Goal: Task Accomplishment & Management: Manage account settings

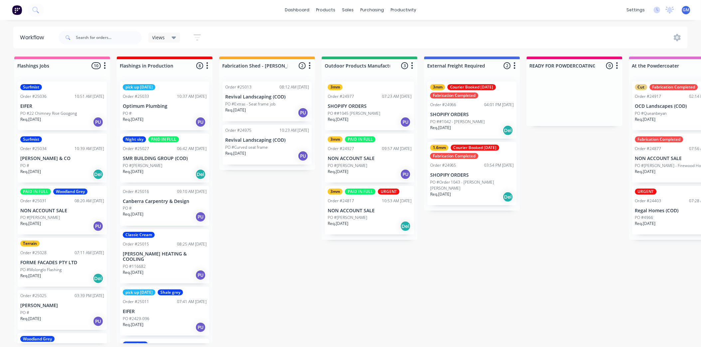
click at [353, 156] on p "NON ACCOUNT SALE" at bounding box center [370, 159] width 84 height 6
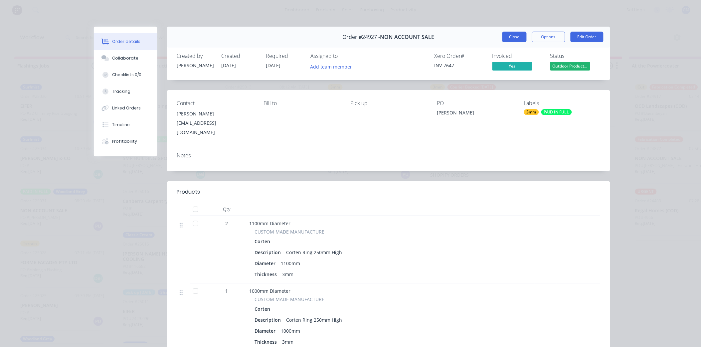
click at [518, 37] on button "Close" at bounding box center [514, 37] width 24 height 11
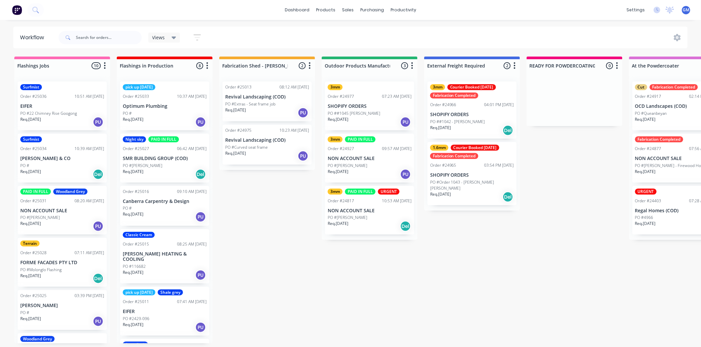
click at [360, 106] on p "SHOPIFY ORDERS" at bounding box center [370, 106] width 84 height 6
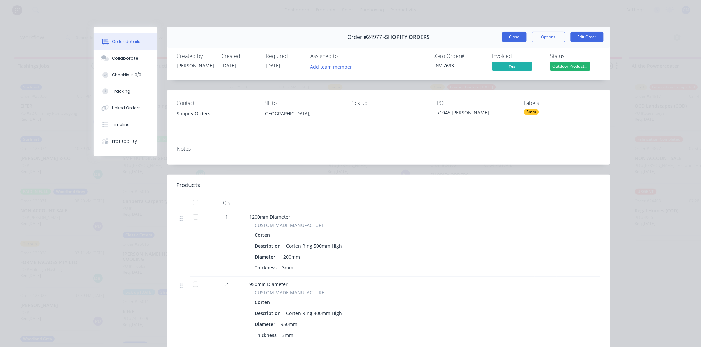
click at [511, 36] on button "Close" at bounding box center [514, 37] width 24 height 11
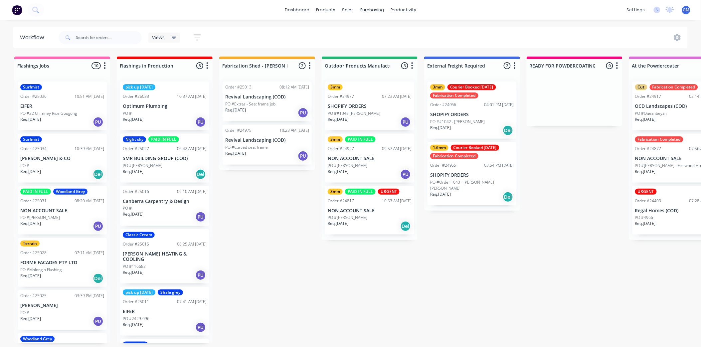
click at [271, 151] on div "Req. [DATE] PU" at bounding box center [267, 155] width 84 height 11
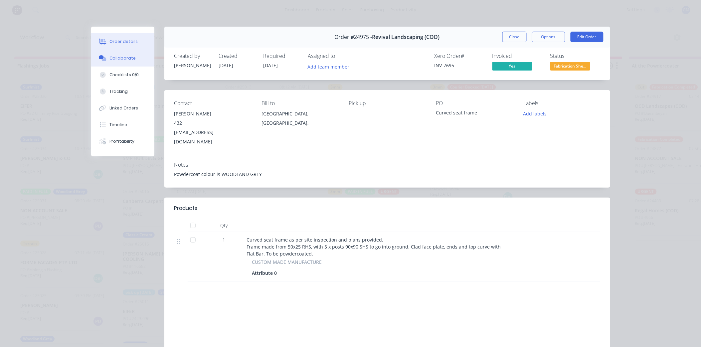
click at [127, 56] on div "Collaborate" at bounding box center [122, 58] width 26 height 6
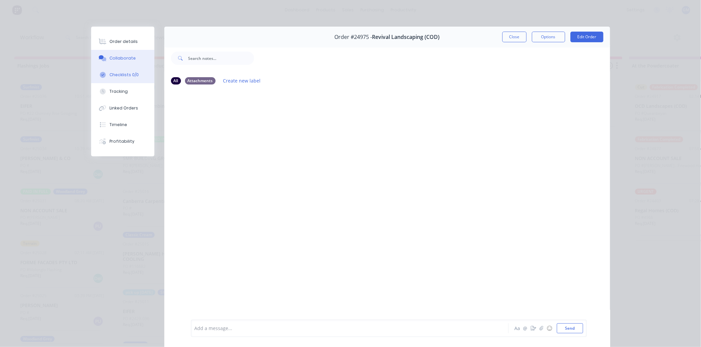
click at [127, 71] on button "Checklists 0/0" at bounding box center [122, 75] width 63 height 17
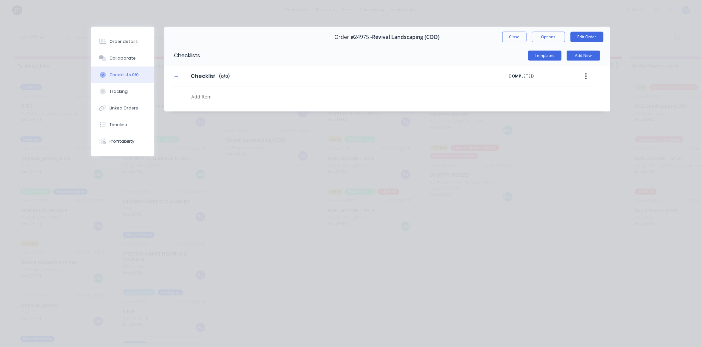
type textarea "x"
click at [127, 41] on div "Order details" at bounding box center [123, 42] width 28 height 6
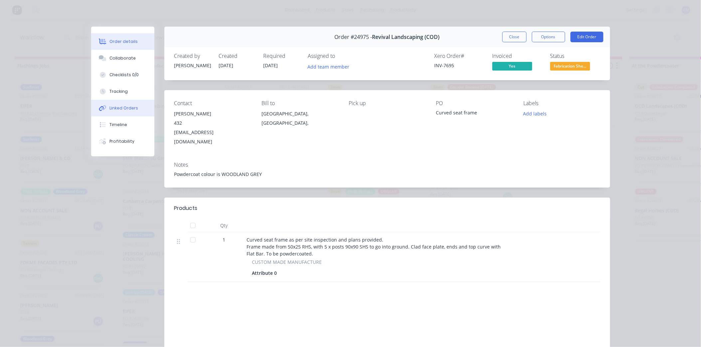
click at [137, 103] on button "Linked Orders" at bounding box center [122, 108] width 63 height 17
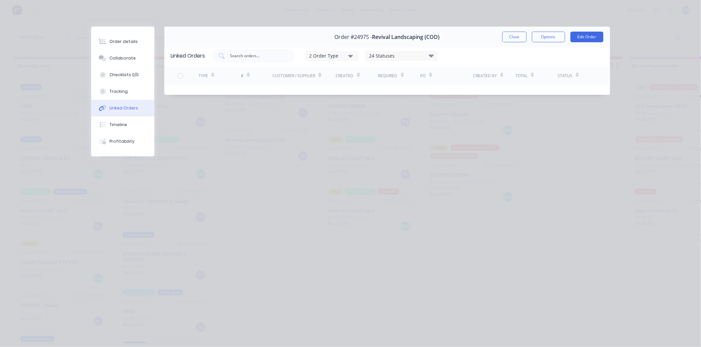
click at [510, 40] on button "Close" at bounding box center [514, 37] width 24 height 11
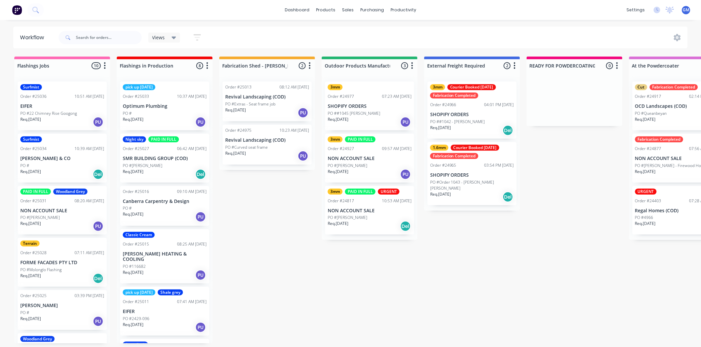
click at [272, 105] on p "PO #Extras - Seat frame job" at bounding box center [250, 104] width 50 height 6
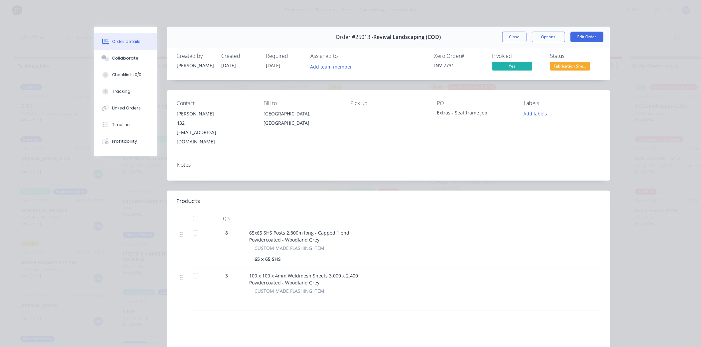
click at [502, 39] on button "Close" at bounding box center [514, 37] width 24 height 11
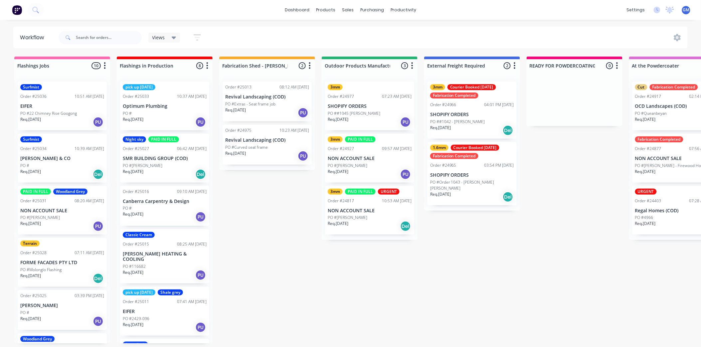
click at [371, 158] on p "NON ACCOUNT SALE" at bounding box center [370, 159] width 84 height 6
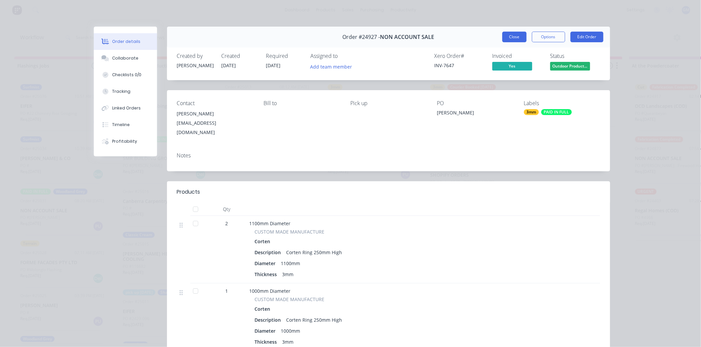
click at [511, 39] on button "Close" at bounding box center [514, 37] width 24 height 11
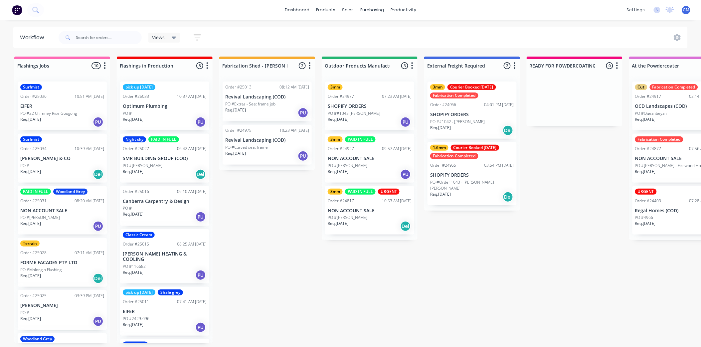
click at [374, 100] on div "3mm Order #24977 07:23 AM [DATE] SHOPIFY ORDERS PO ##1045 [PERSON_NAME] Req. [D…" at bounding box center [369, 106] width 89 height 49
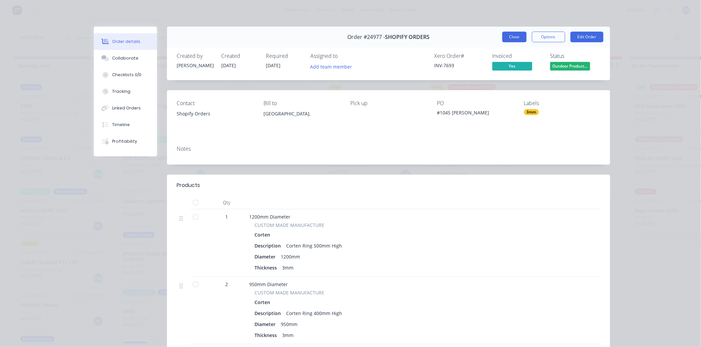
click at [507, 37] on button "Close" at bounding box center [514, 37] width 24 height 11
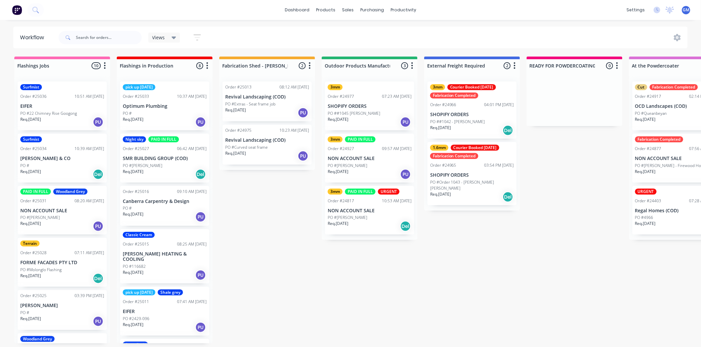
click at [373, 158] on p "NON ACCOUNT SALE" at bounding box center [370, 159] width 84 height 6
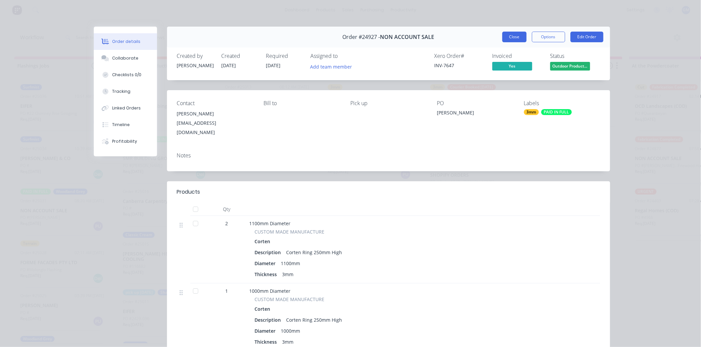
click at [509, 39] on button "Close" at bounding box center [514, 37] width 24 height 11
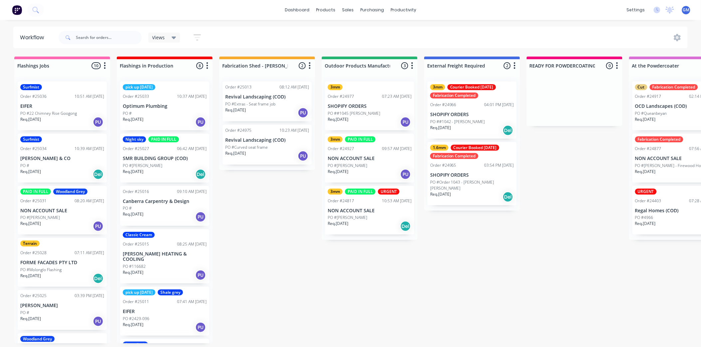
click at [369, 107] on p "SHOPIFY ORDERS" at bounding box center [370, 106] width 84 height 6
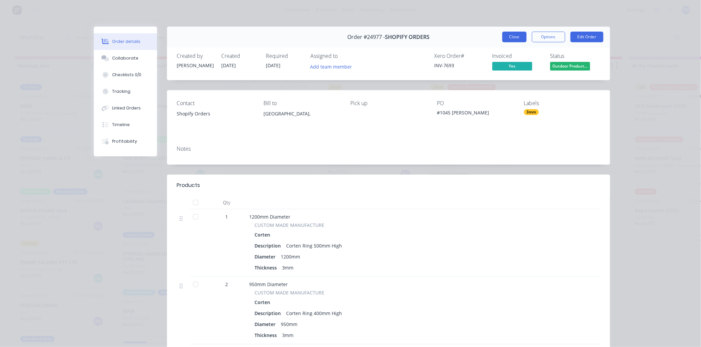
click at [510, 35] on button "Close" at bounding box center [514, 37] width 24 height 11
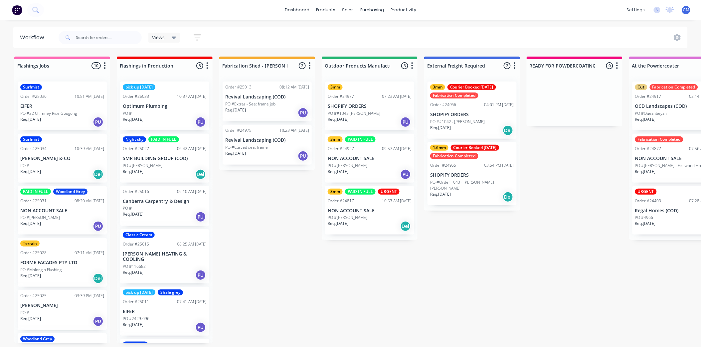
click at [376, 159] on p "NON ACCOUNT SALE" at bounding box center [370, 159] width 84 height 6
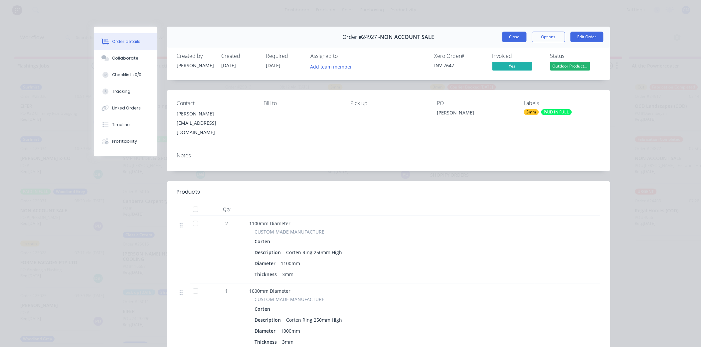
click at [511, 37] on button "Close" at bounding box center [514, 37] width 24 height 11
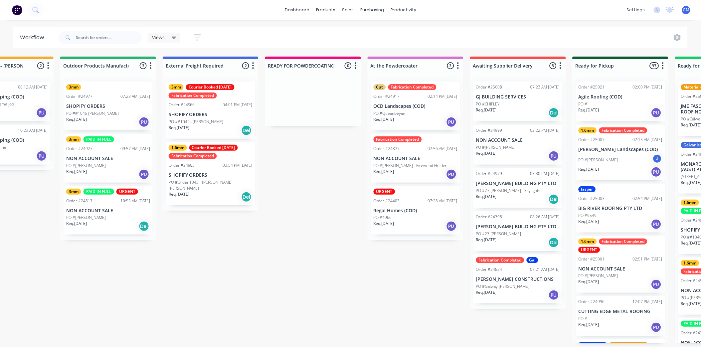
scroll to position [2, 0]
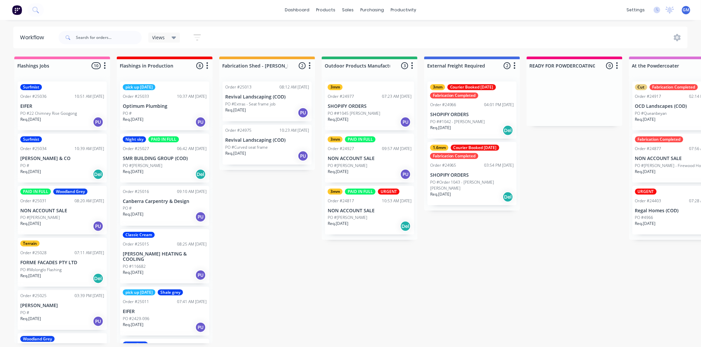
click at [264, 107] on div "Req. [DATE] PU" at bounding box center [267, 112] width 84 height 11
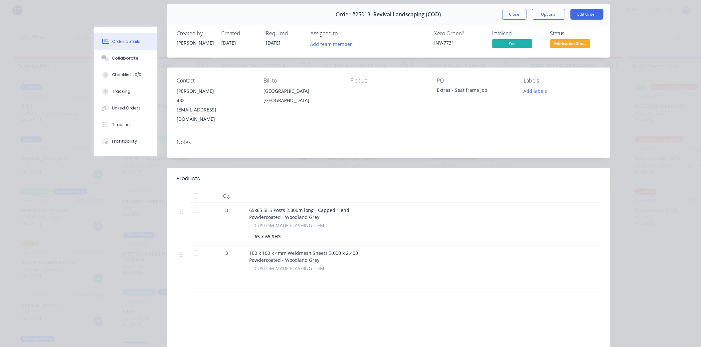
scroll to position [0, 0]
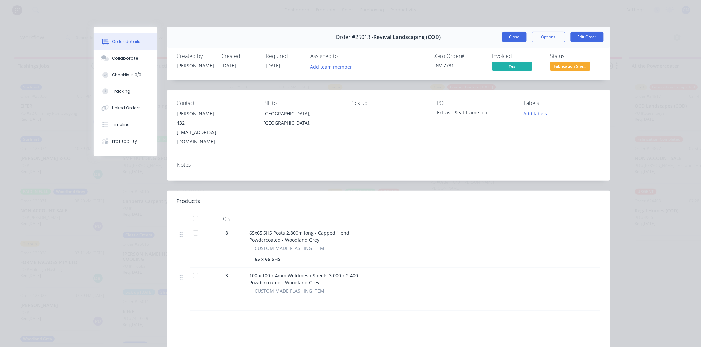
click at [513, 34] on button "Close" at bounding box center [514, 37] width 24 height 11
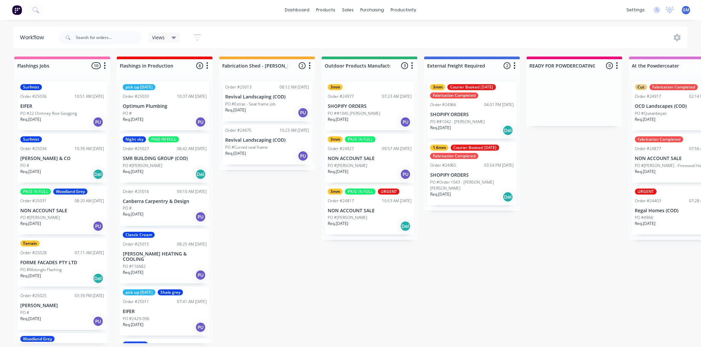
click at [270, 144] on div "PO #Curved seat frame" at bounding box center [267, 147] width 84 height 6
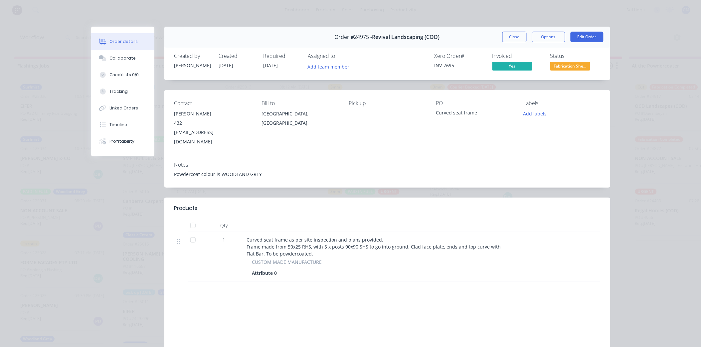
click at [512, 34] on button "Close" at bounding box center [514, 37] width 24 height 11
